Goal: Information Seeking & Learning: Learn about a topic

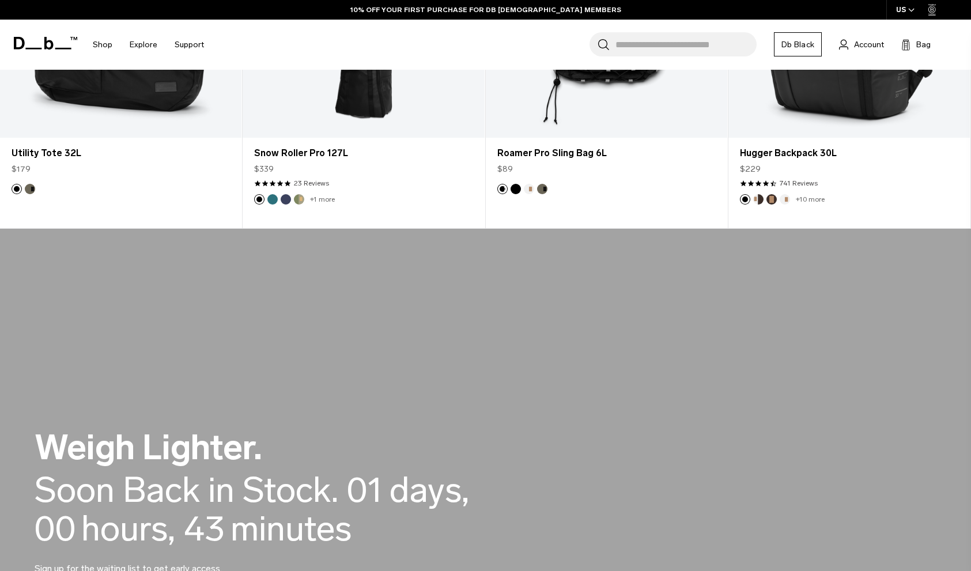
scroll to position [476, 0]
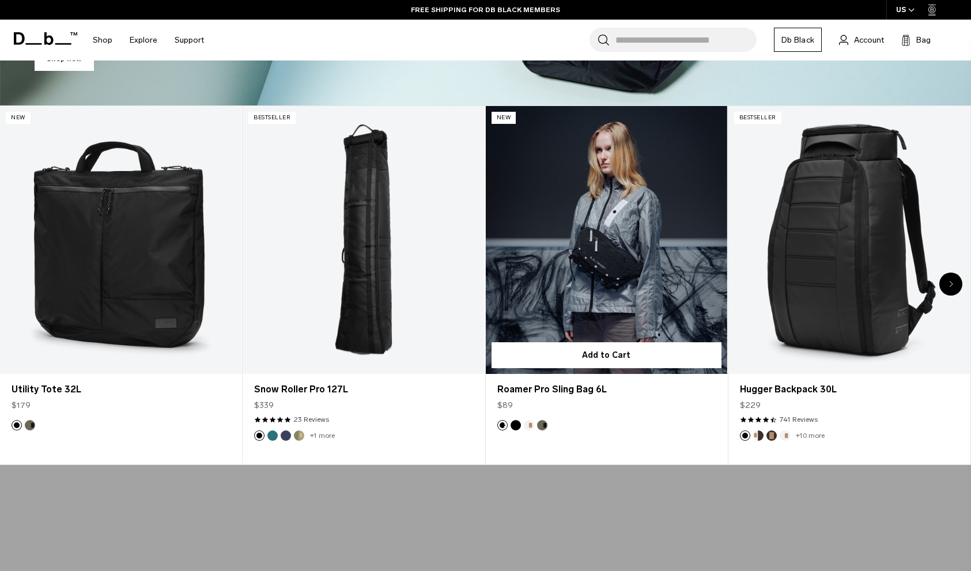
click at [616, 262] on link "Roamer Pro Sling Bag 6L" at bounding box center [606, 240] width 241 height 268
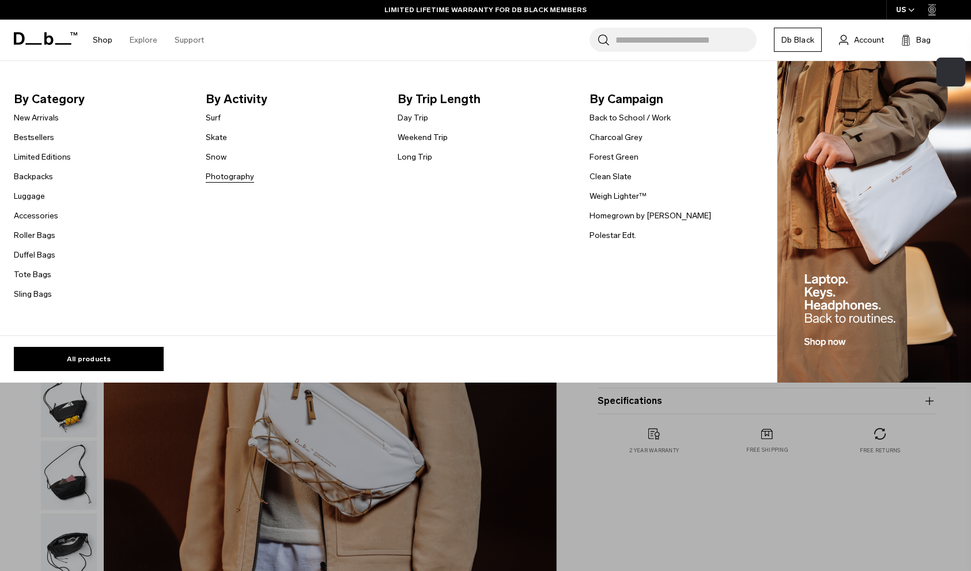
click at [230, 172] on link "Photography" at bounding box center [230, 177] width 48 height 12
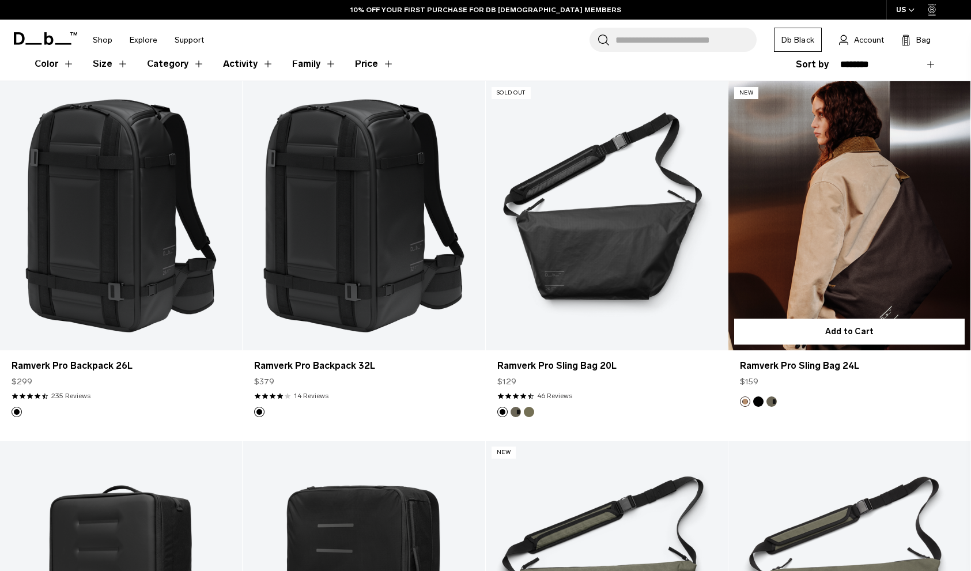
click at [836, 257] on link "Ramverk Pro Sling Bag 24L" at bounding box center [849, 215] width 242 height 269
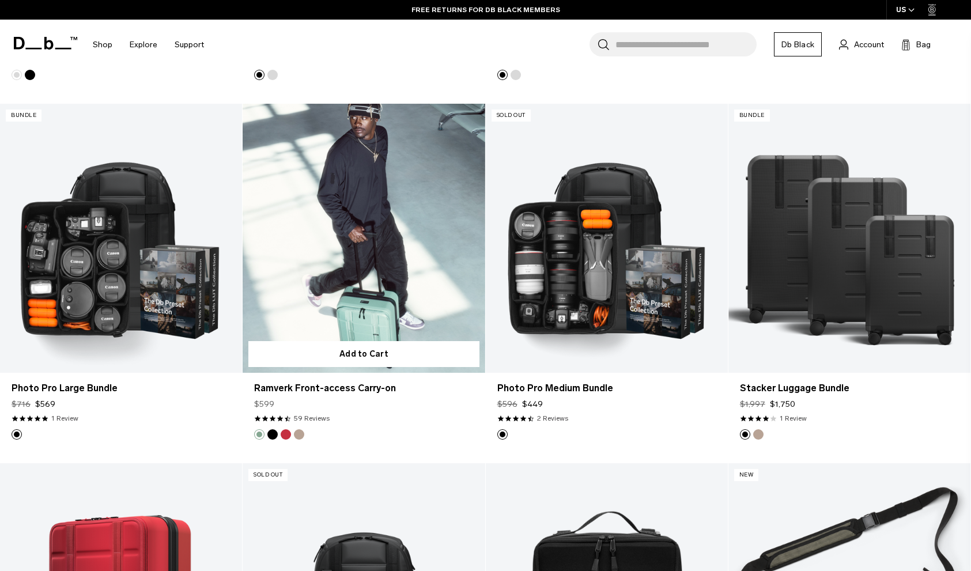
scroll to position [1297, 0]
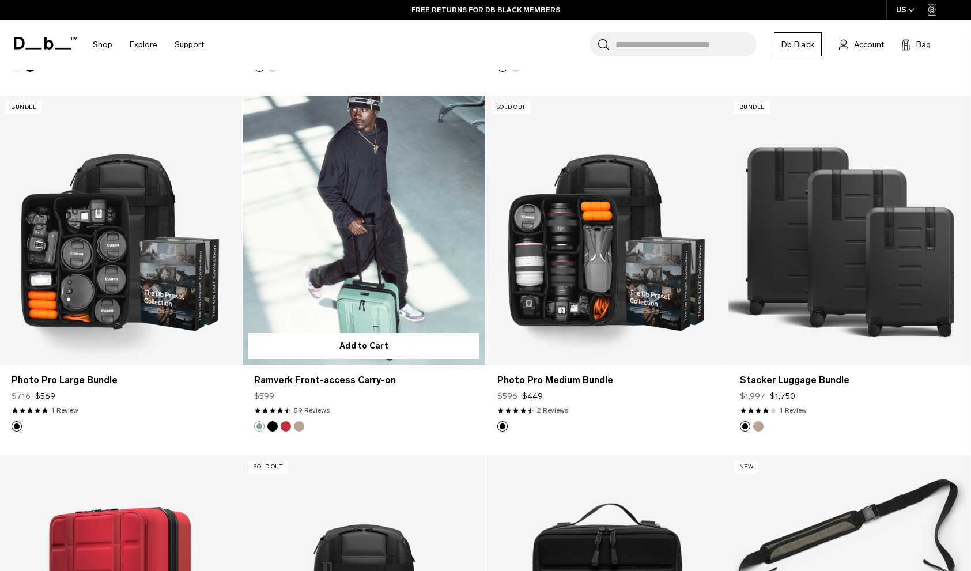
click at [368, 189] on link "Ramverk Front-access Carry-on" at bounding box center [364, 230] width 242 height 269
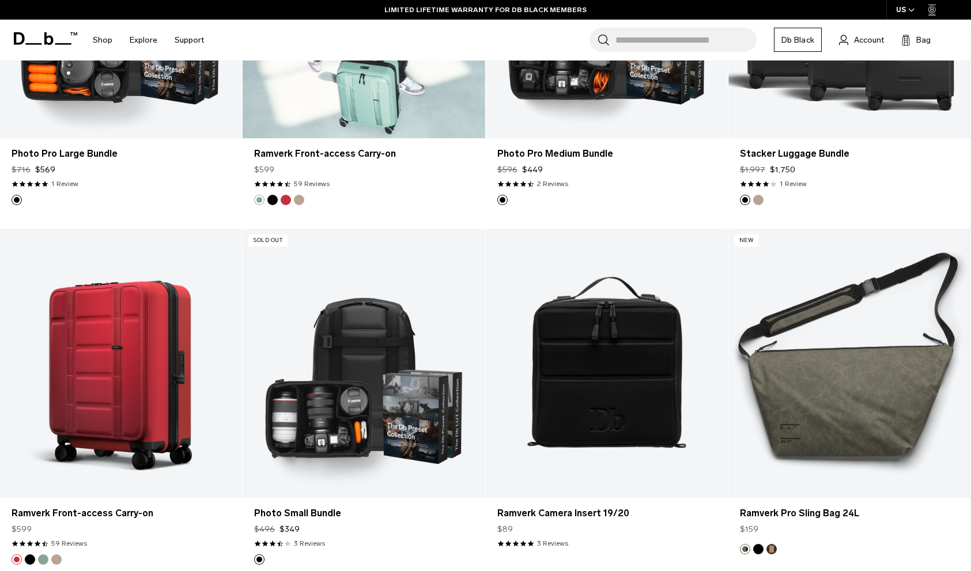
scroll to position [1294, 0]
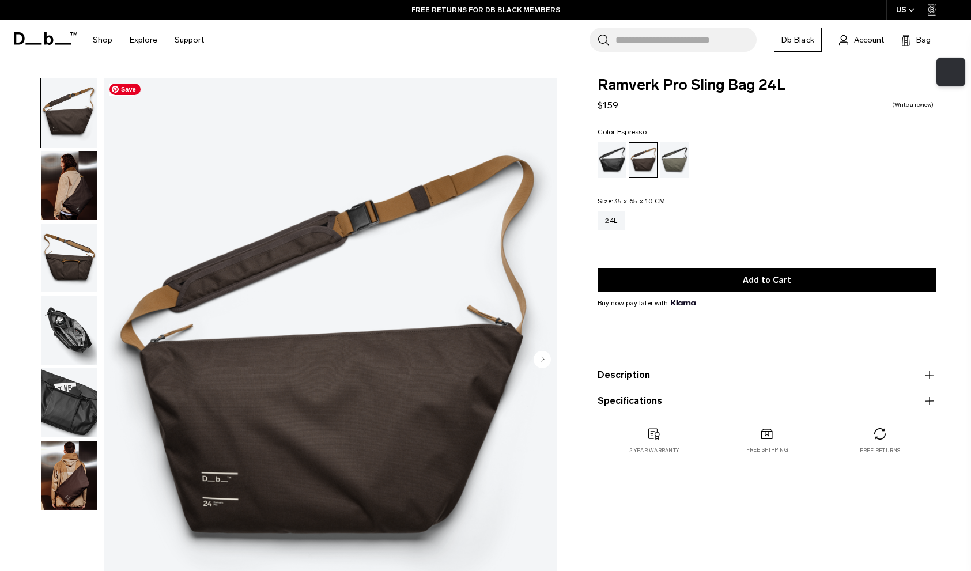
click at [53, 175] on img "button" at bounding box center [69, 185] width 56 height 69
